Goal: Transaction & Acquisition: Obtain resource

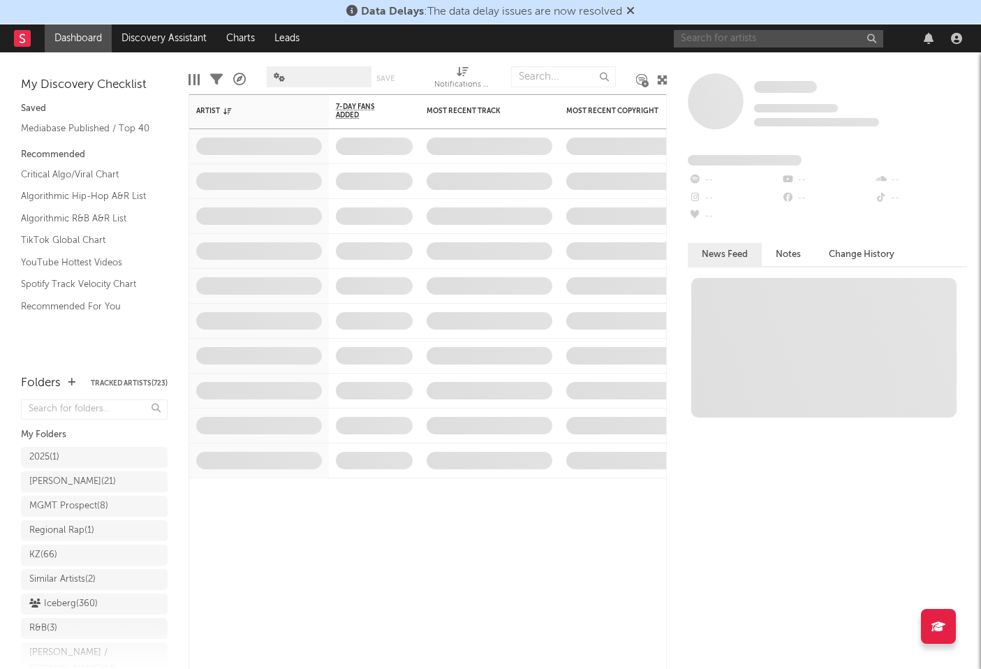
click at [709, 35] on input "text" at bounding box center [779, 38] width 210 height 17
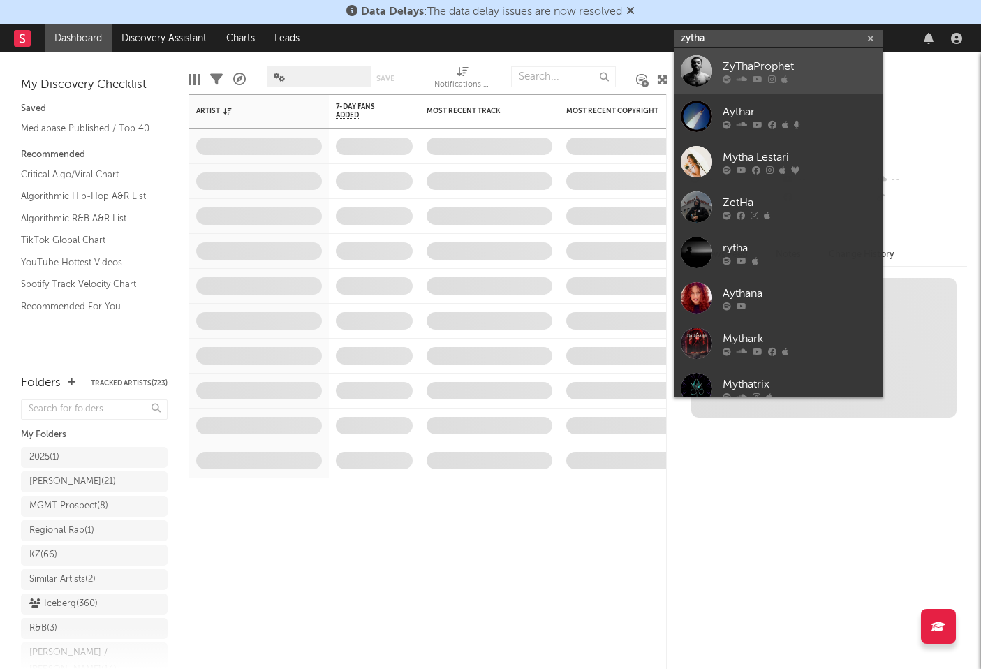
type input "zytha"
click at [801, 73] on div "ZyThaProphet" at bounding box center [800, 66] width 154 height 17
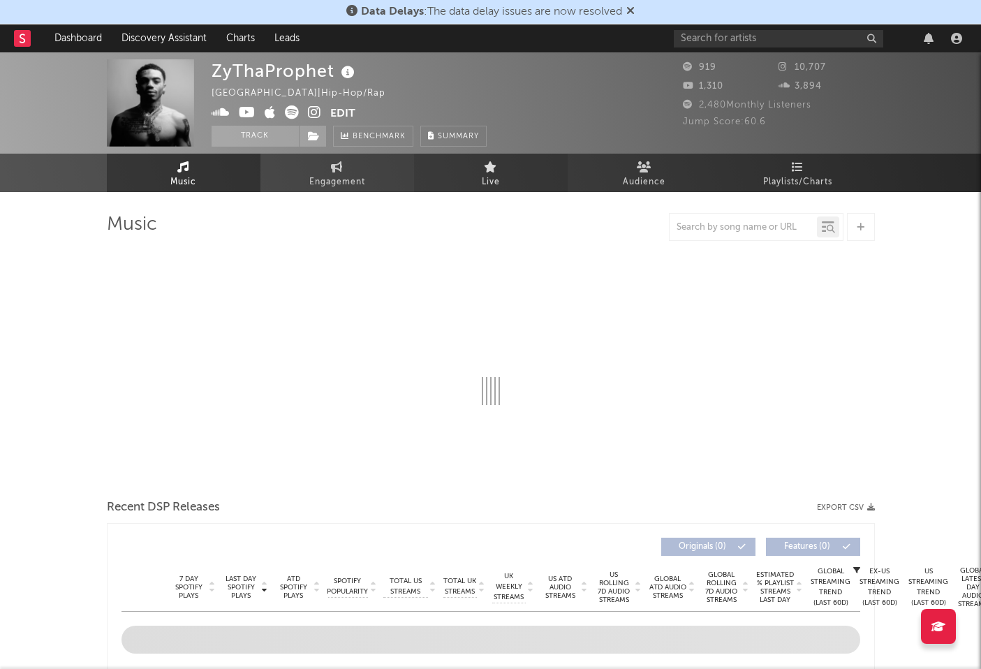
select select "1w"
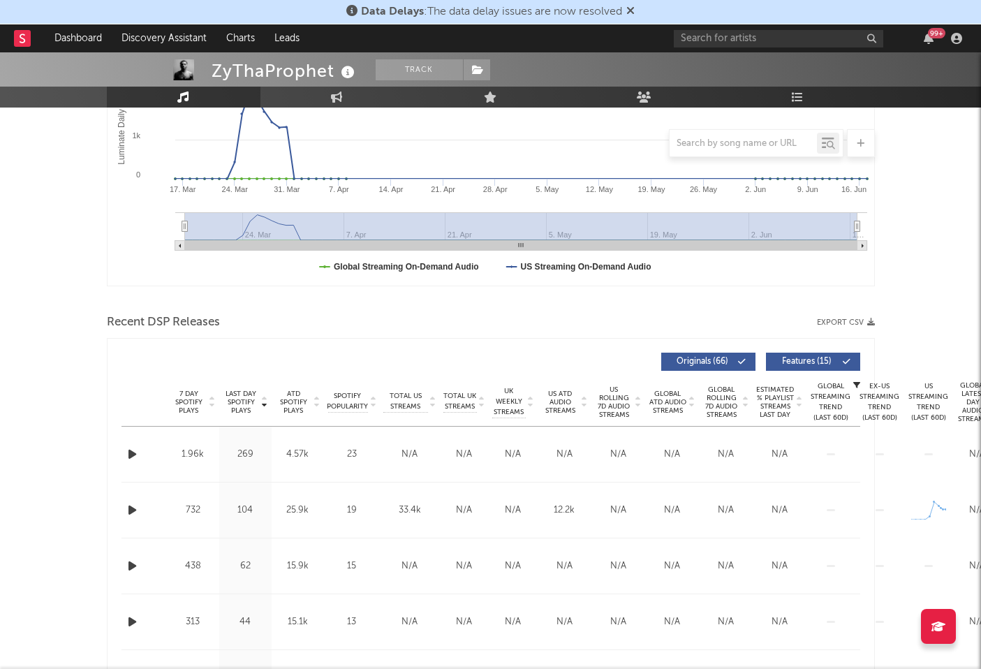
scroll to position [297, 0]
click at [840, 319] on button "Export CSV" at bounding box center [846, 321] width 58 height 8
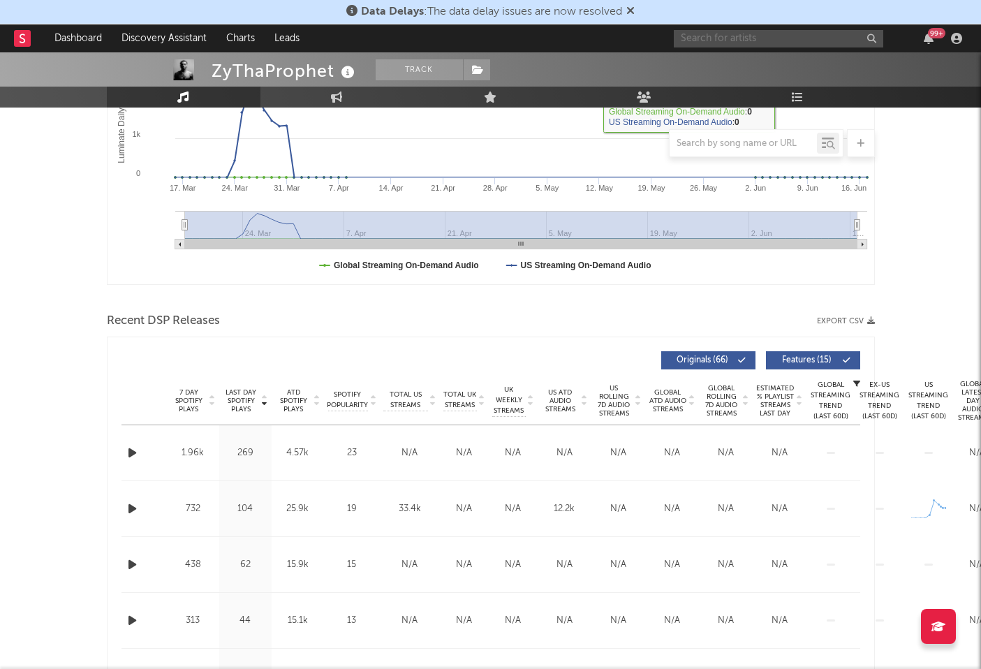
click at [743, 39] on input "text" at bounding box center [779, 38] width 210 height 17
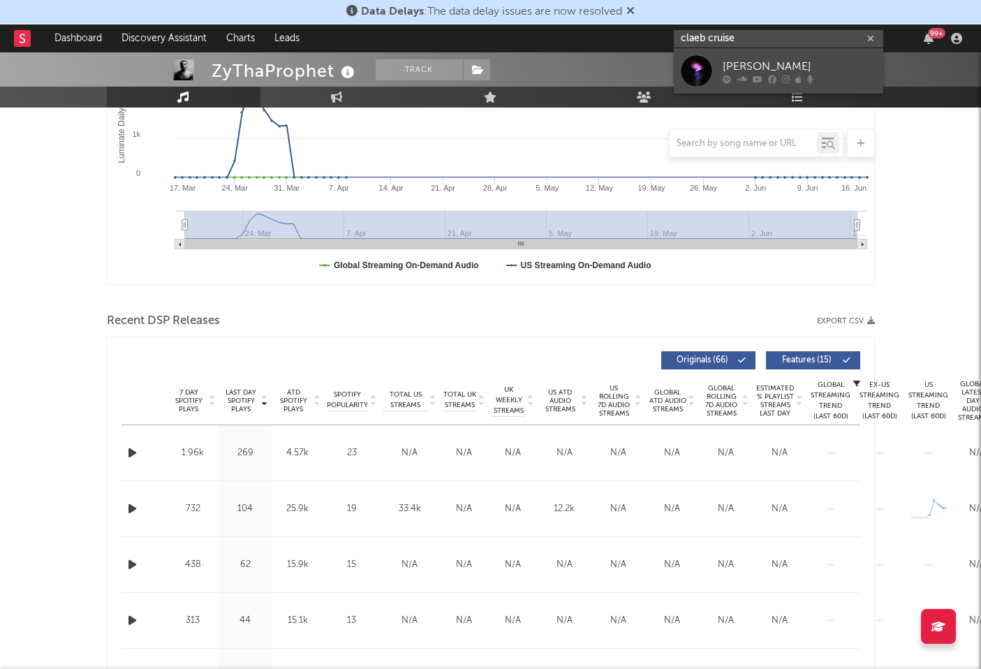
type input "claeb cruise"
click at [755, 64] on div "[PERSON_NAME]" at bounding box center [800, 66] width 154 height 17
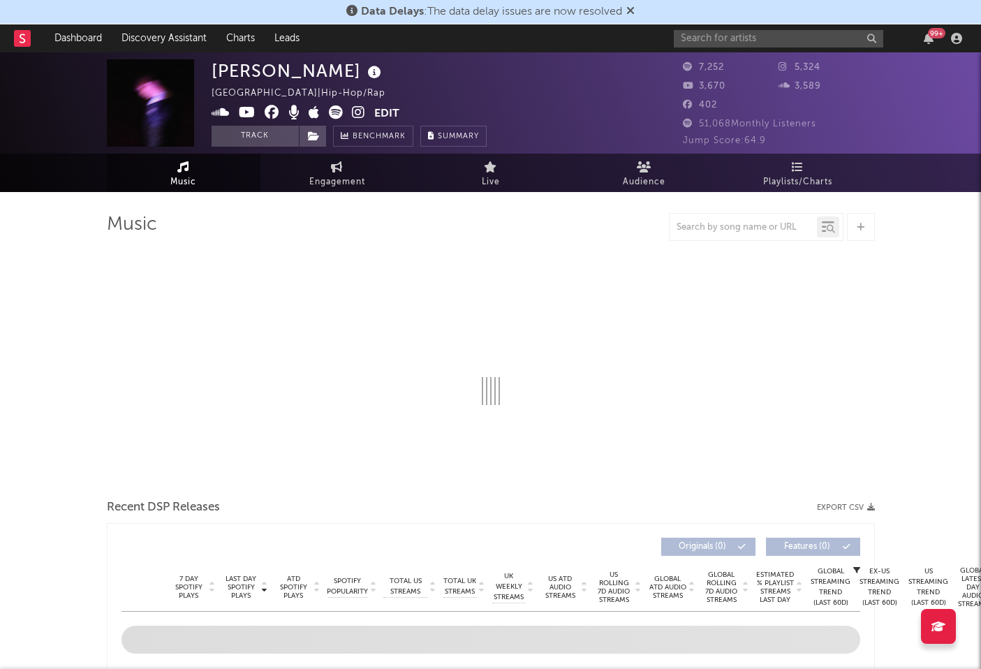
select select "6m"
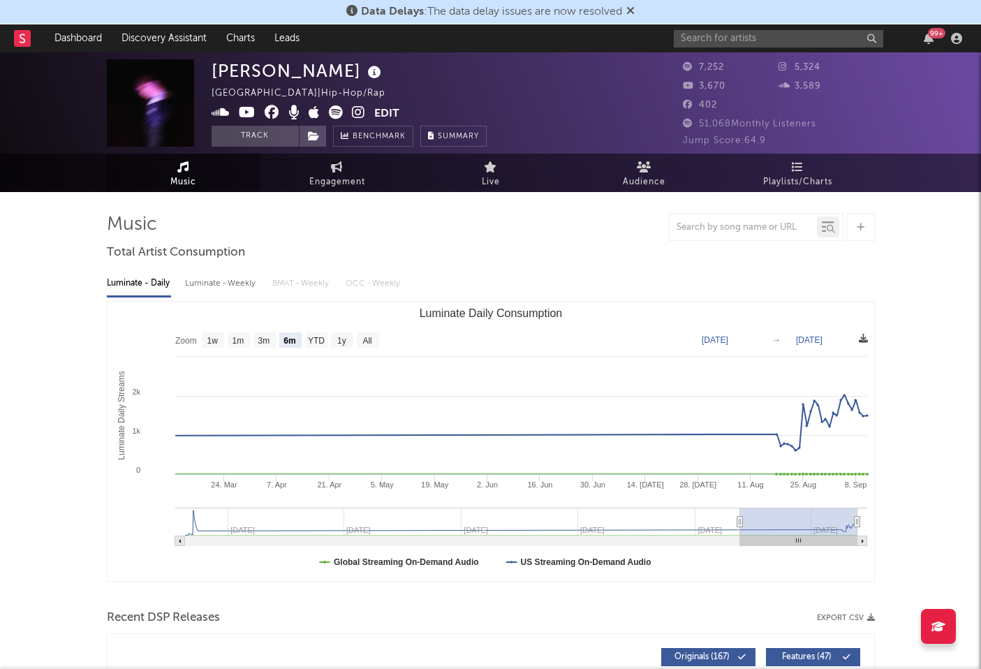
click at [860, 335] on icon at bounding box center [863, 338] width 9 height 9
click at [850, 338] on rect "Luminate Daily Consumption" at bounding box center [491, 441] width 767 height 279
click at [823, 340] on text "[DATE]" at bounding box center [809, 340] width 27 height 10
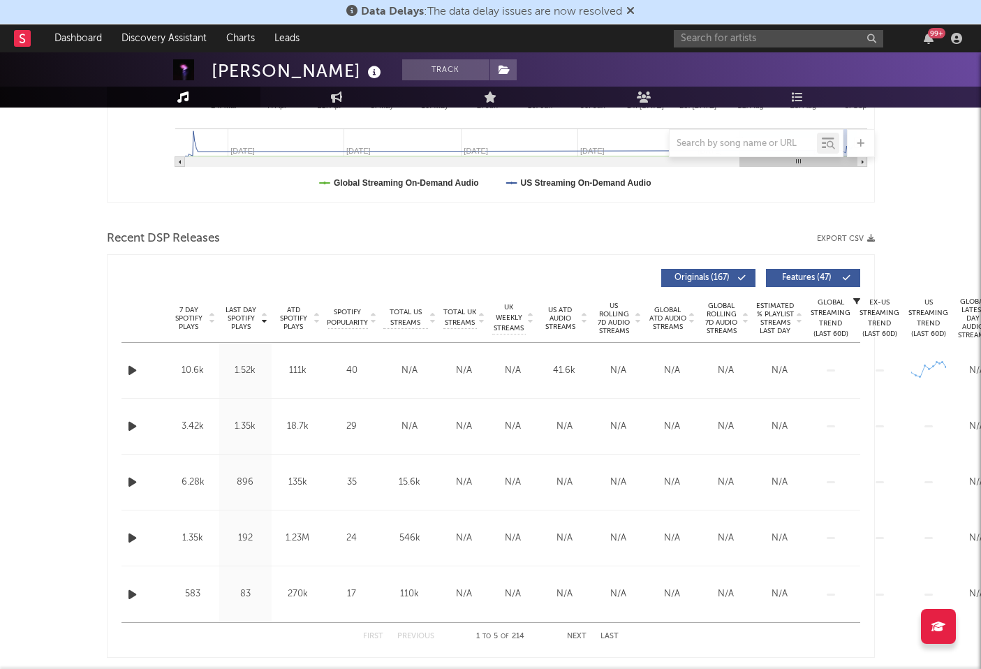
scroll to position [382, 0]
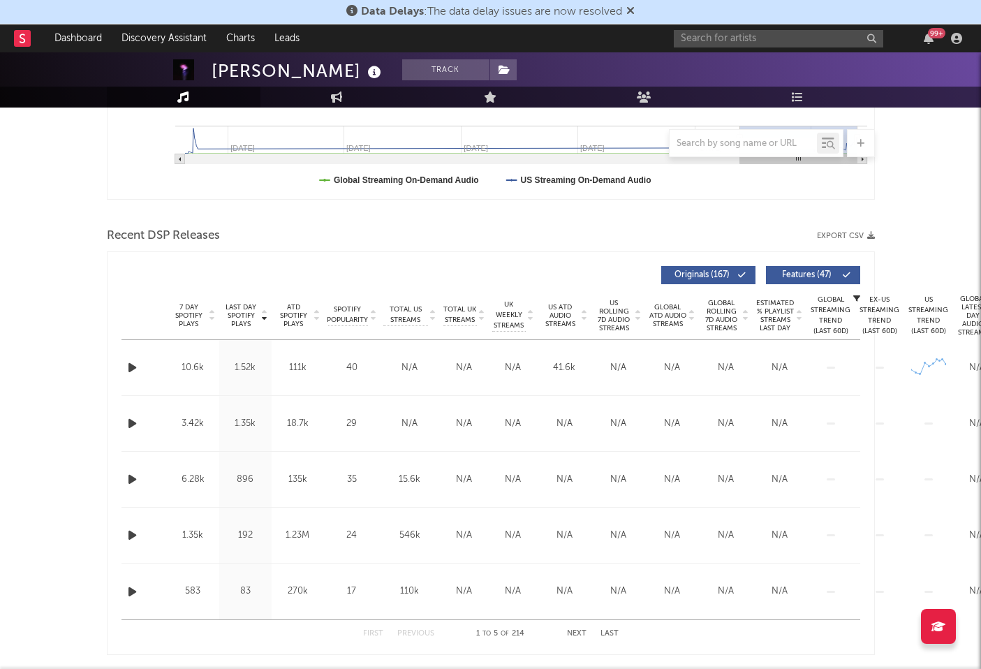
click at [850, 232] on button "Export CSV" at bounding box center [846, 236] width 58 height 8
